Goal: Check status: Check status

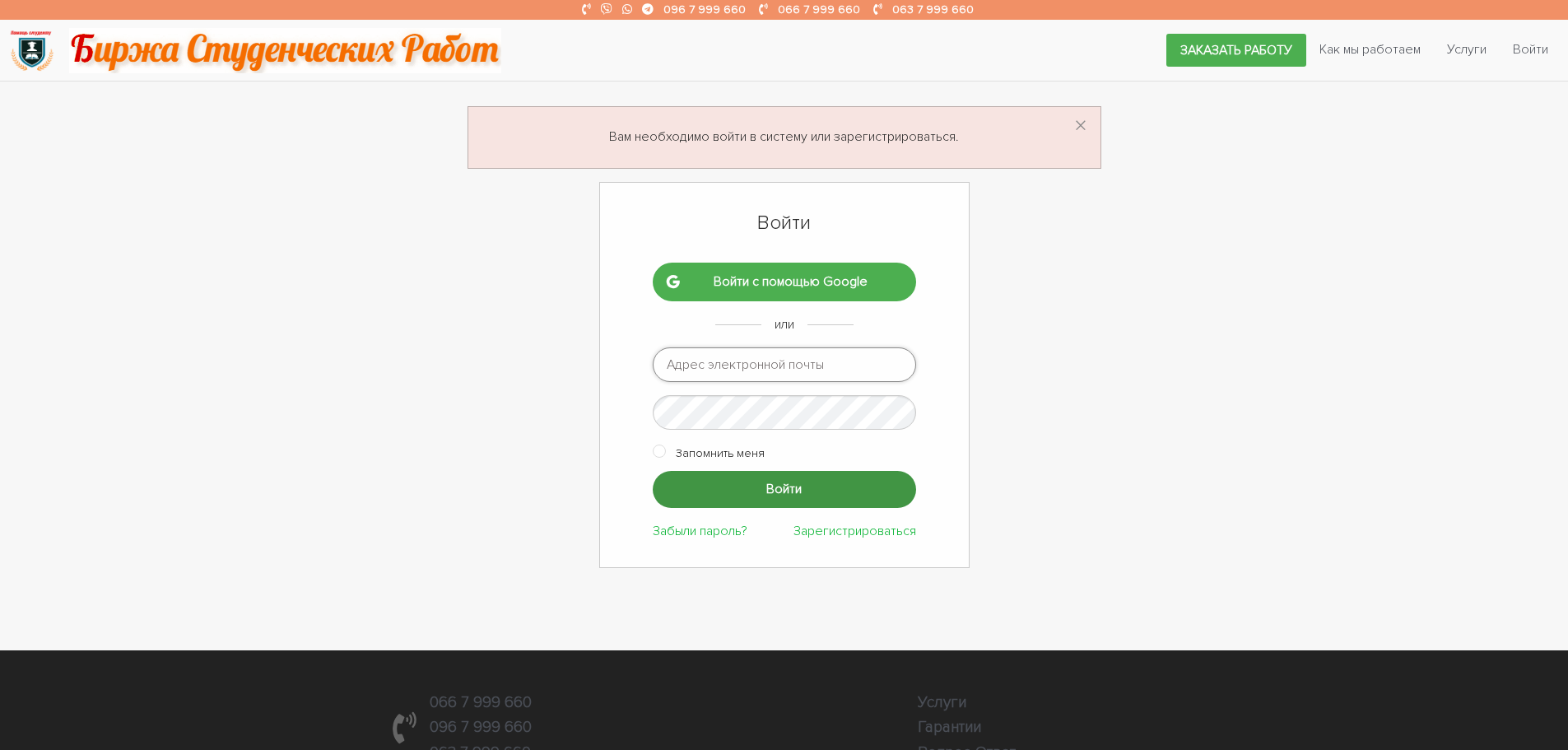
type input "ptv975@gmail.com"
click at [700, 506] on input "Войти" at bounding box center [784, 490] width 264 height 37
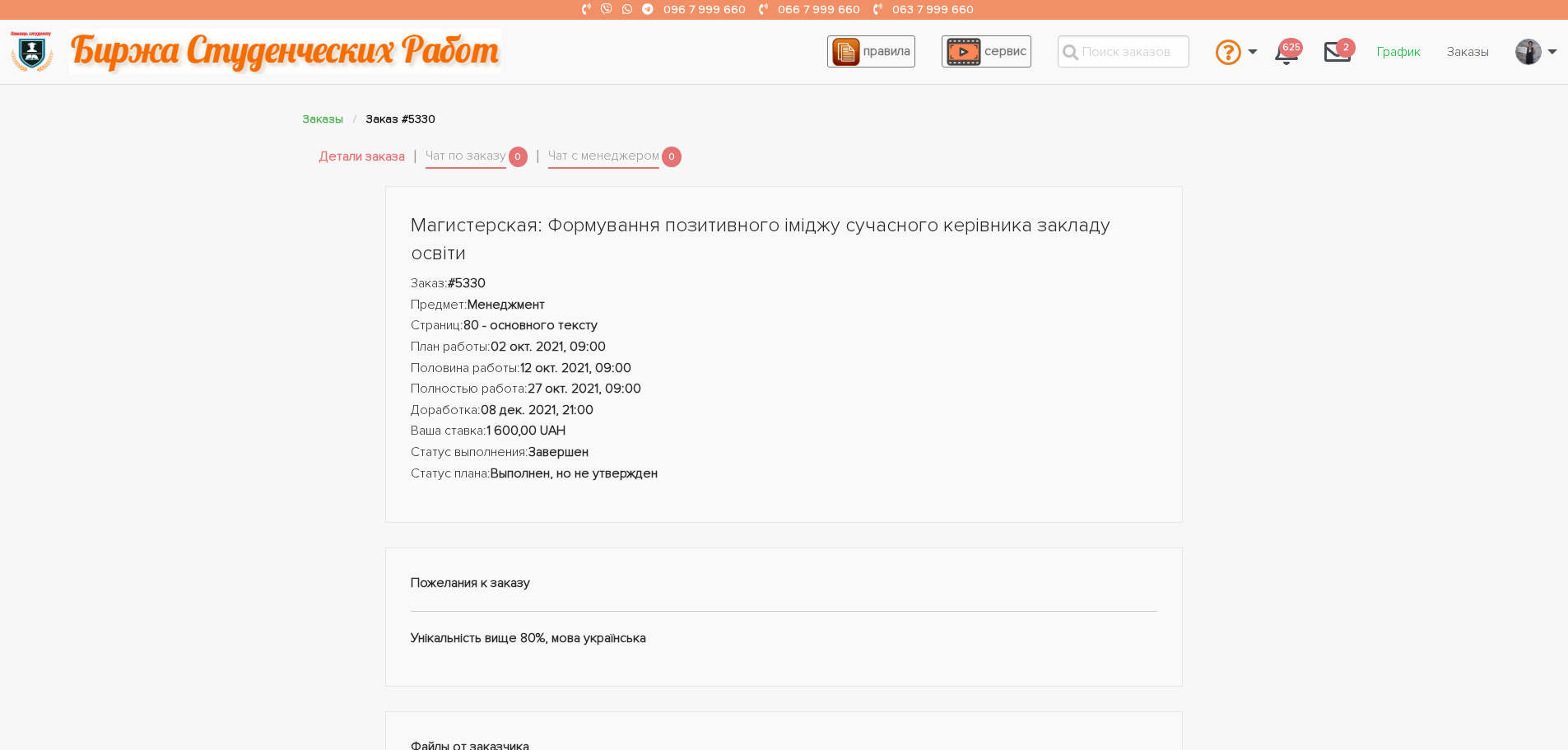
click at [1385, 52] on link "График" at bounding box center [1399, 52] width 70 height 31
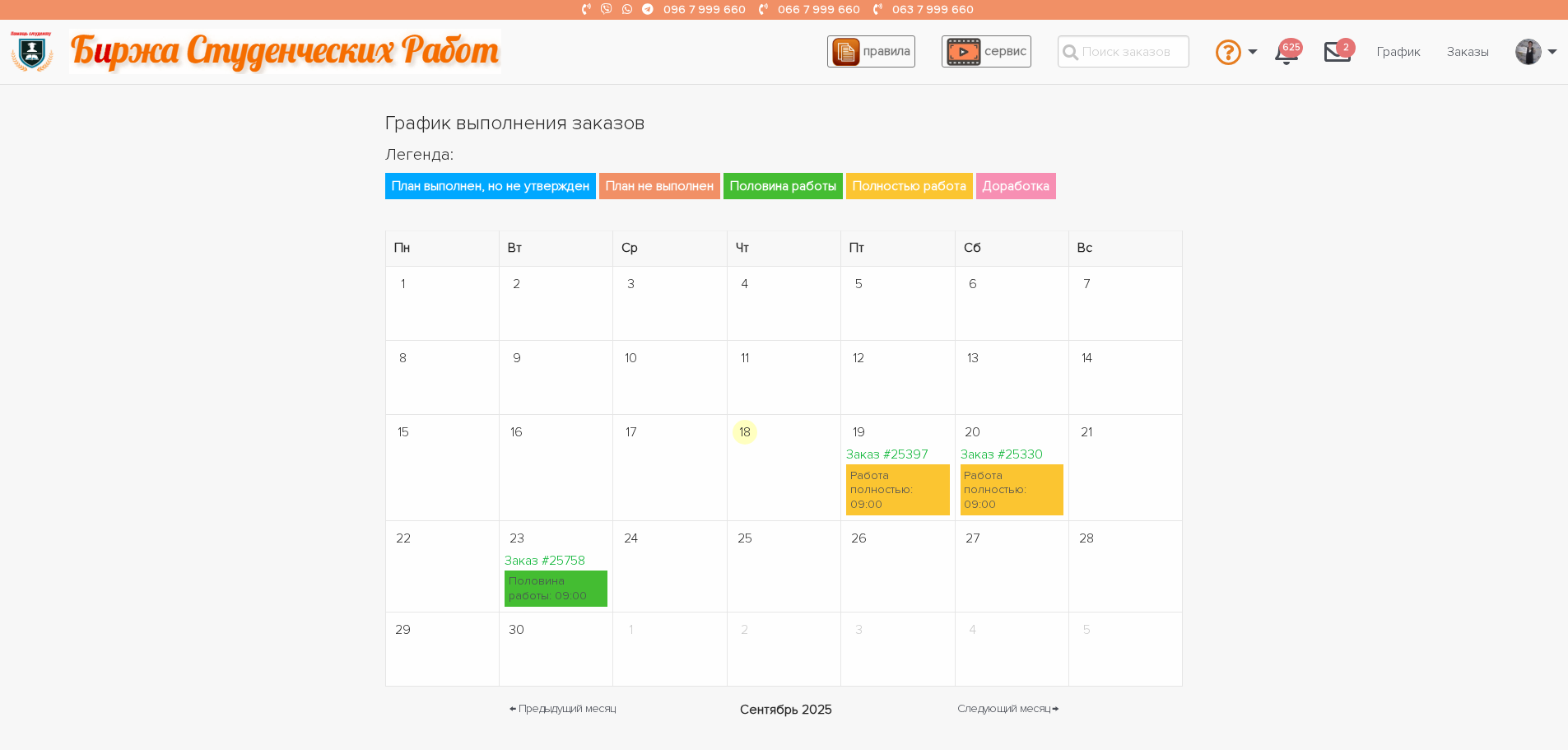
click at [989, 444] on td "20 Заказ #25330 Работа полностью: 09:00" at bounding box center [1011, 467] width 113 height 105
click at [989, 450] on link "Заказ #25330" at bounding box center [1002, 455] width 83 height 17
